Goal: Find specific page/section

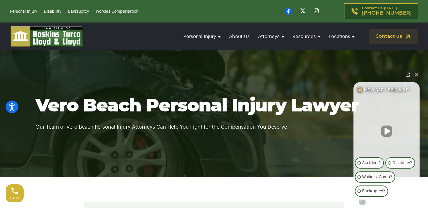
click at [415, 76] on button "Close Intaker Chat Widget" at bounding box center [416, 75] width 8 height 8
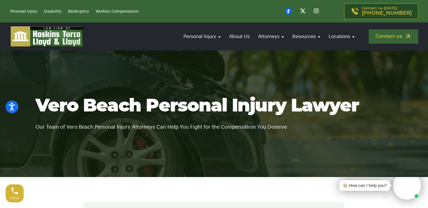
click at [404, 36] on img at bounding box center [407, 36] width 7 height 7
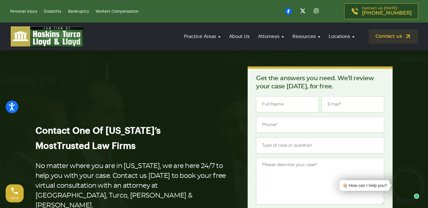
drag, startPoint x: 430, startPoint y: 8, endPoint x: 430, endPoint y: 4, distance: 3.4
